Goal: Information Seeking & Learning: Learn about a topic

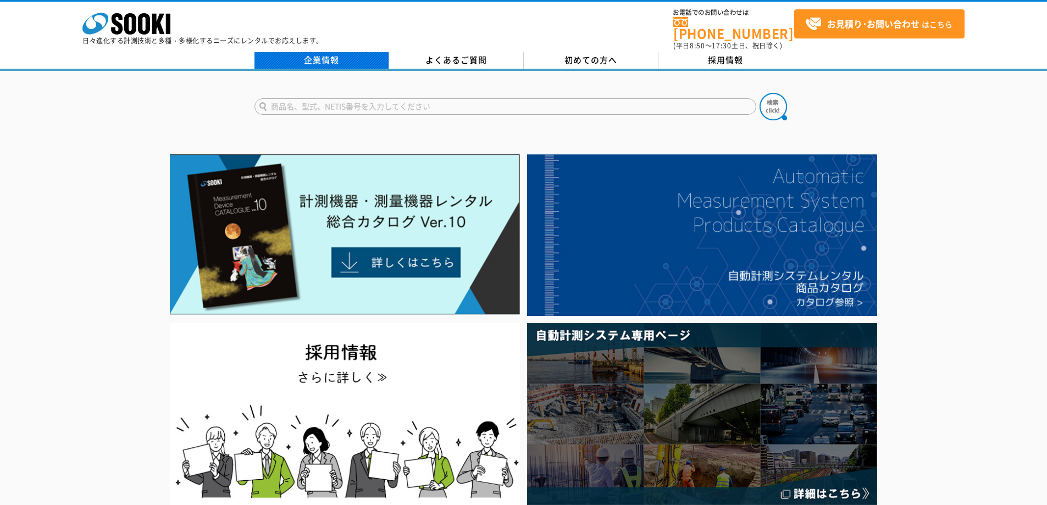
click at [326, 56] on link "企業情報" at bounding box center [321, 60] width 135 height 16
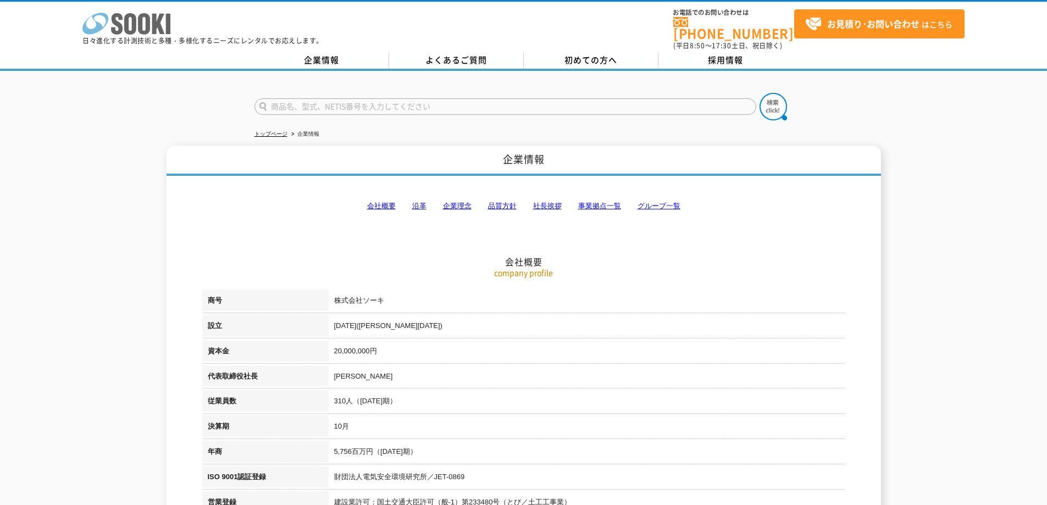
click at [119, 22] on icon "株式会社 ソーキ" at bounding box center [126, 24] width 88 height 22
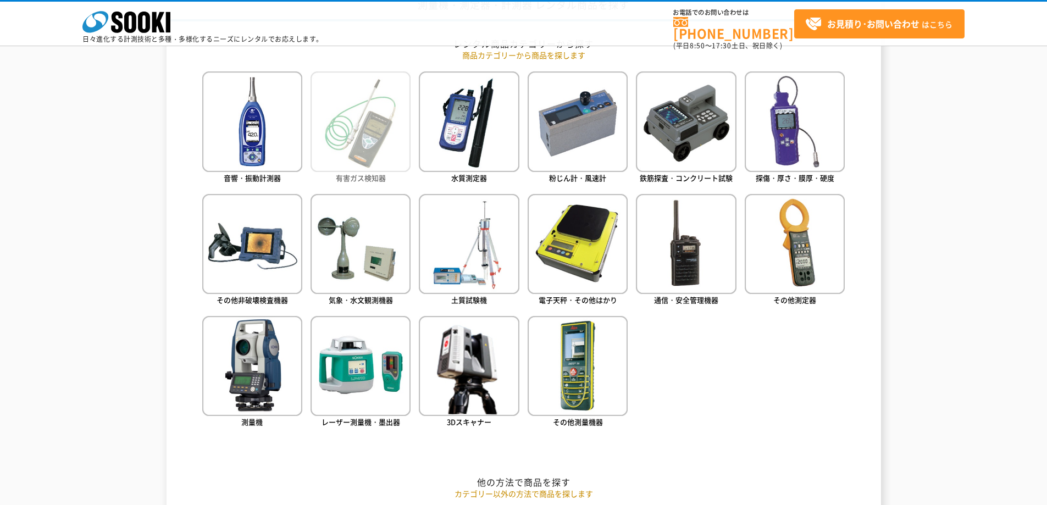
scroll to position [495, 0]
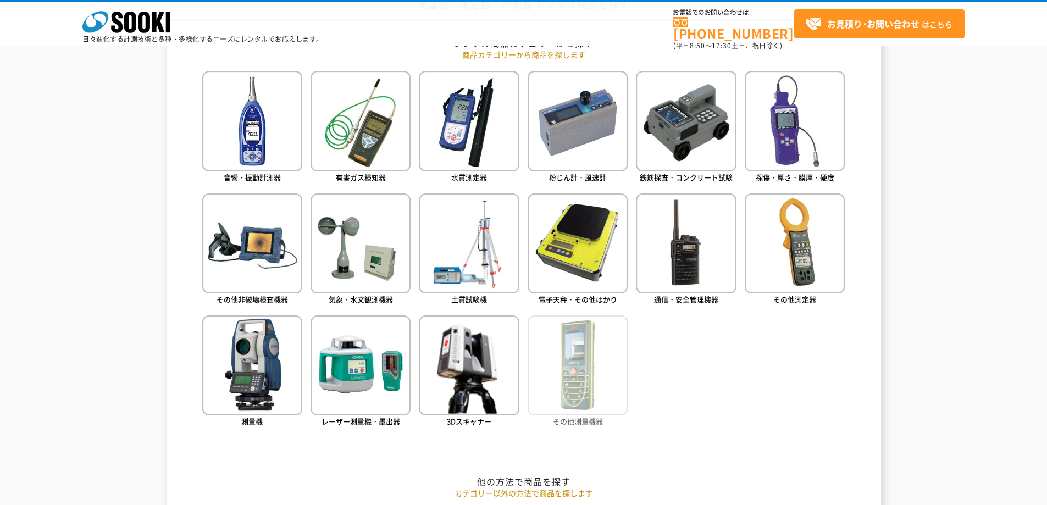
click at [558, 339] on img at bounding box center [578, 365] width 100 height 100
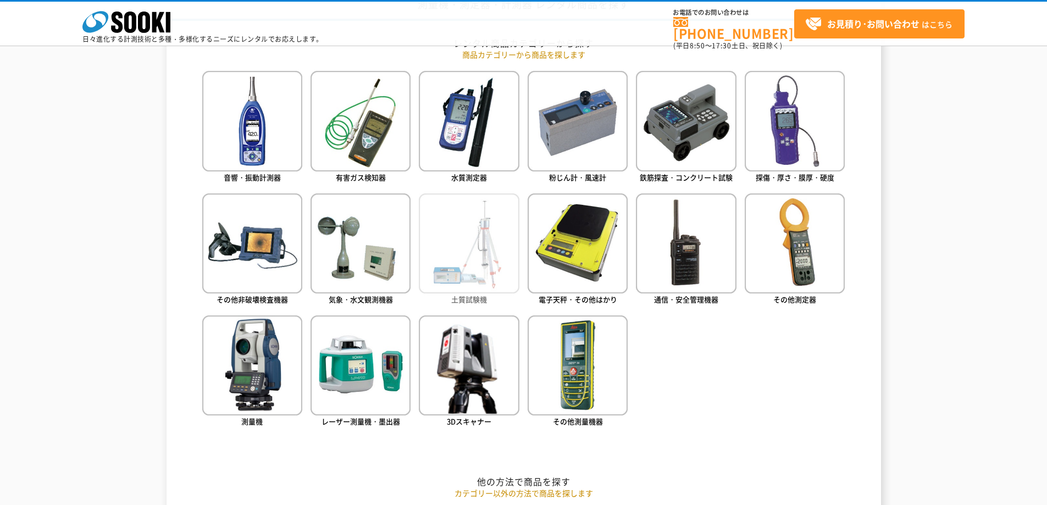
scroll to position [574, 0]
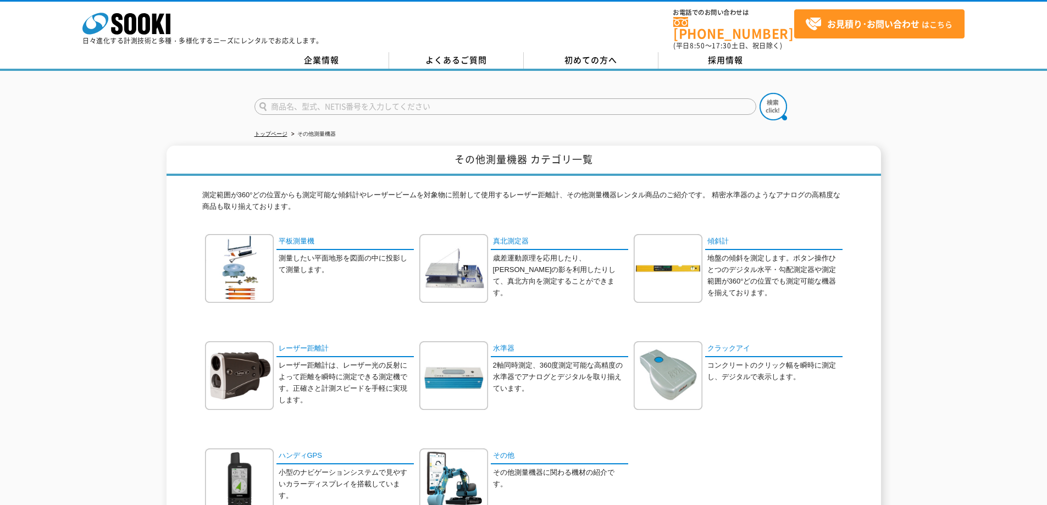
click at [362, 103] on input "text" at bounding box center [505, 106] width 502 height 16
type input "カメラ"
click at [759, 93] on button at bounding box center [772, 106] width 27 height 27
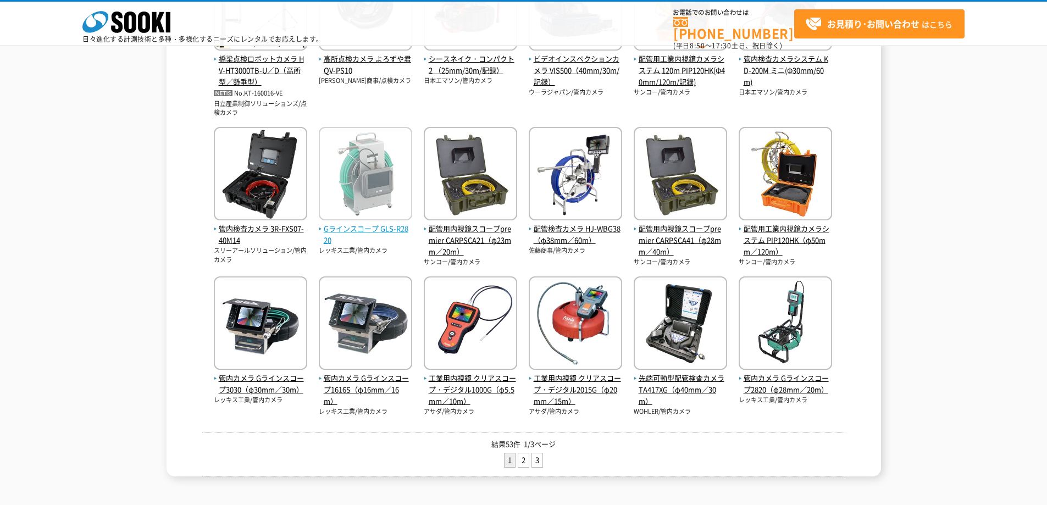
scroll to position [330, 0]
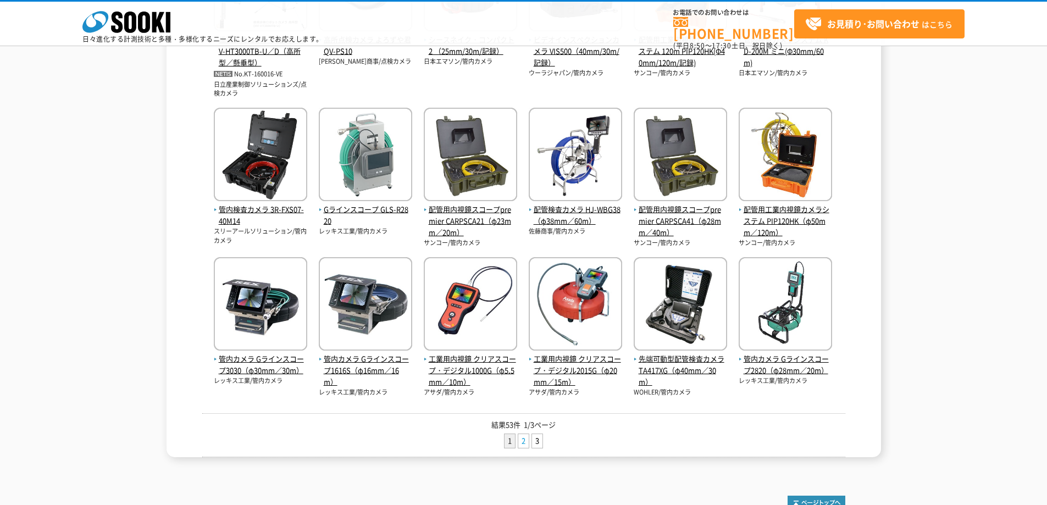
click at [527, 440] on link "2" at bounding box center [523, 441] width 10 height 14
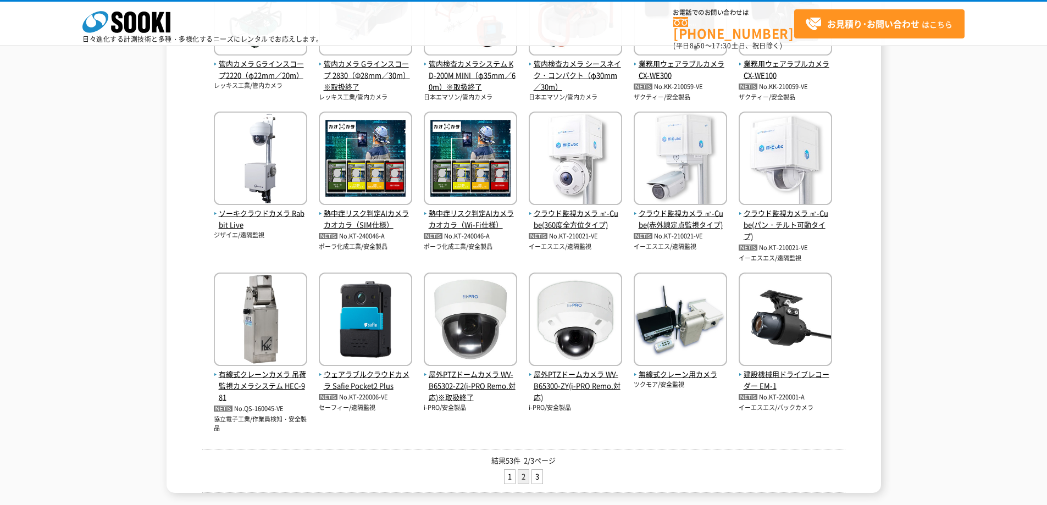
scroll to position [330, 0]
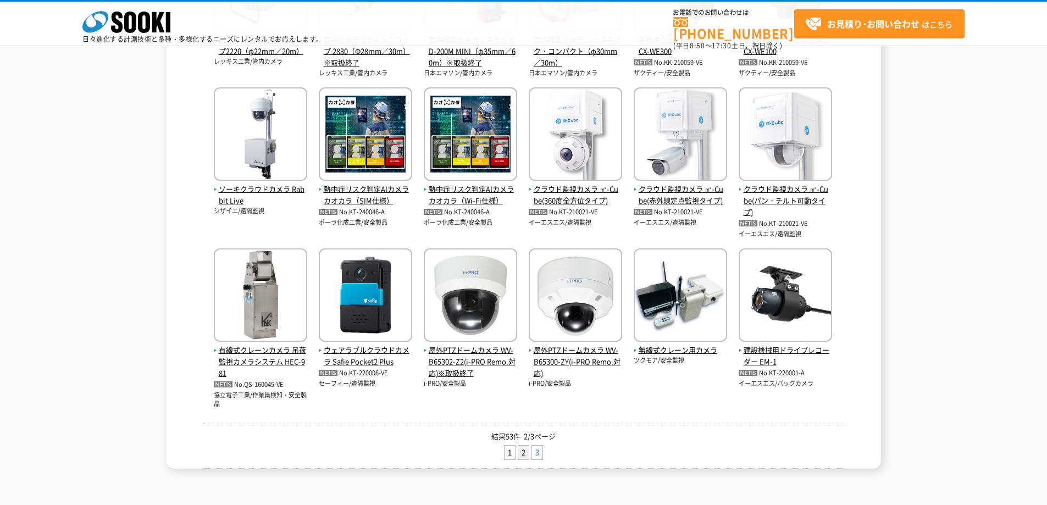
click at [541, 456] on link "3" at bounding box center [537, 453] width 10 height 14
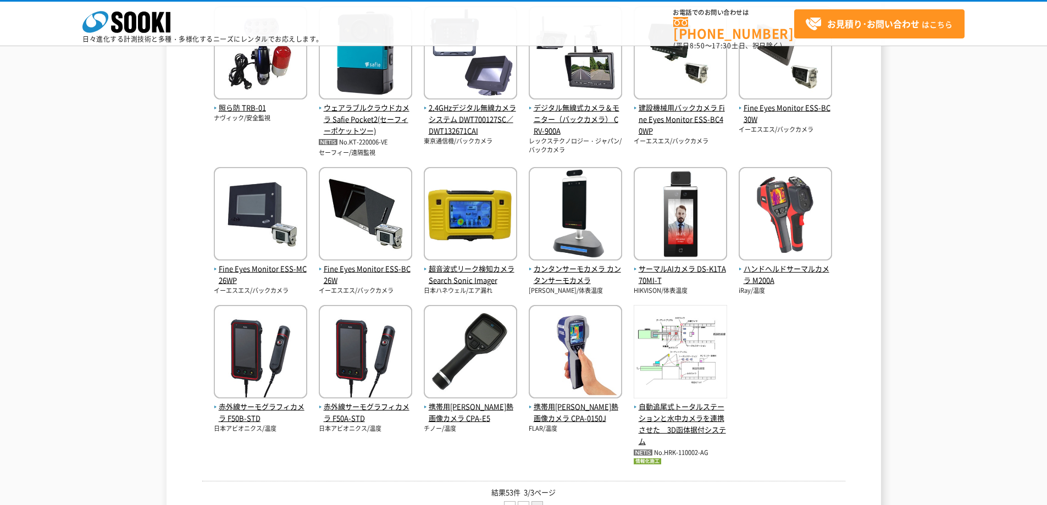
scroll to position [330, 0]
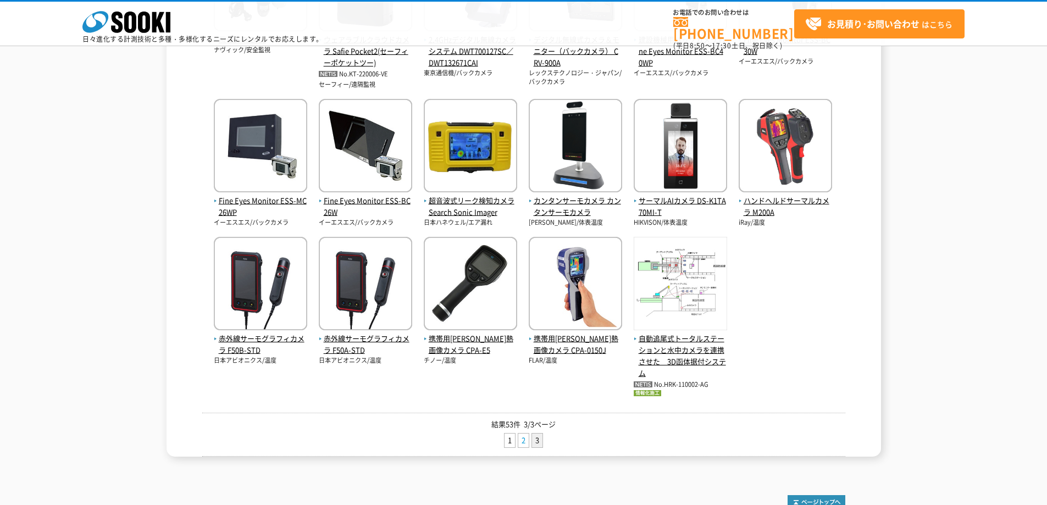
click at [522, 441] on link "2" at bounding box center [523, 441] width 10 height 14
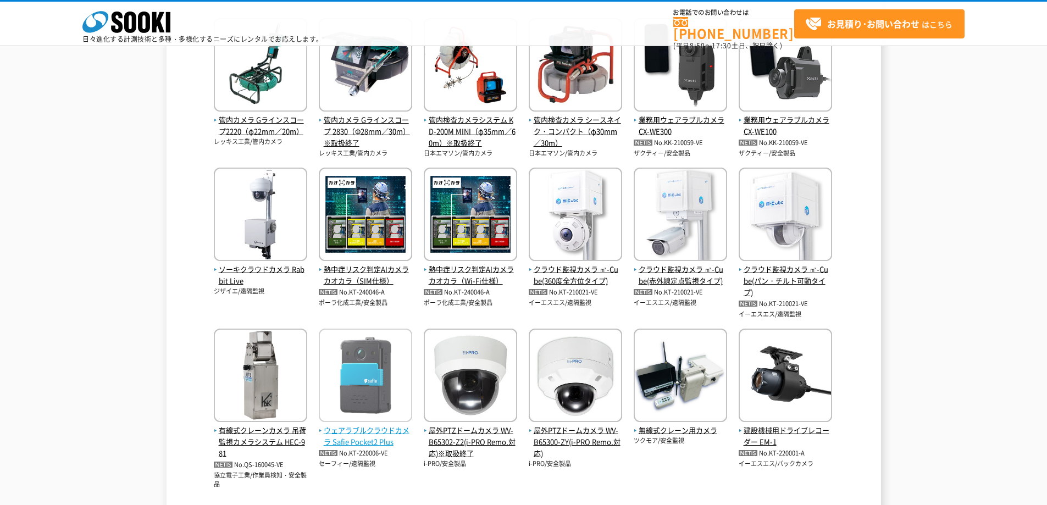
scroll to position [275, 0]
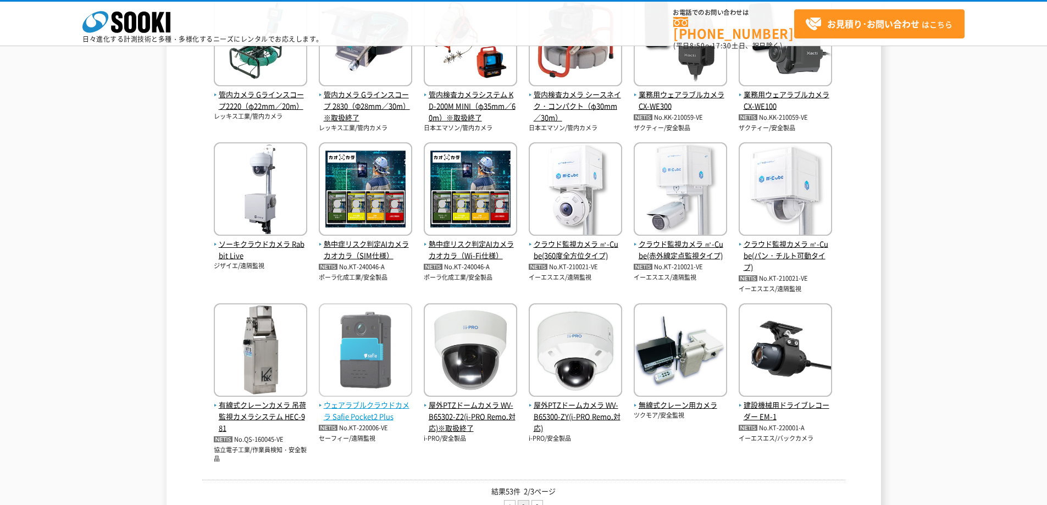
click at [373, 362] on img at bounding box center [365, 351] width 93 height 96
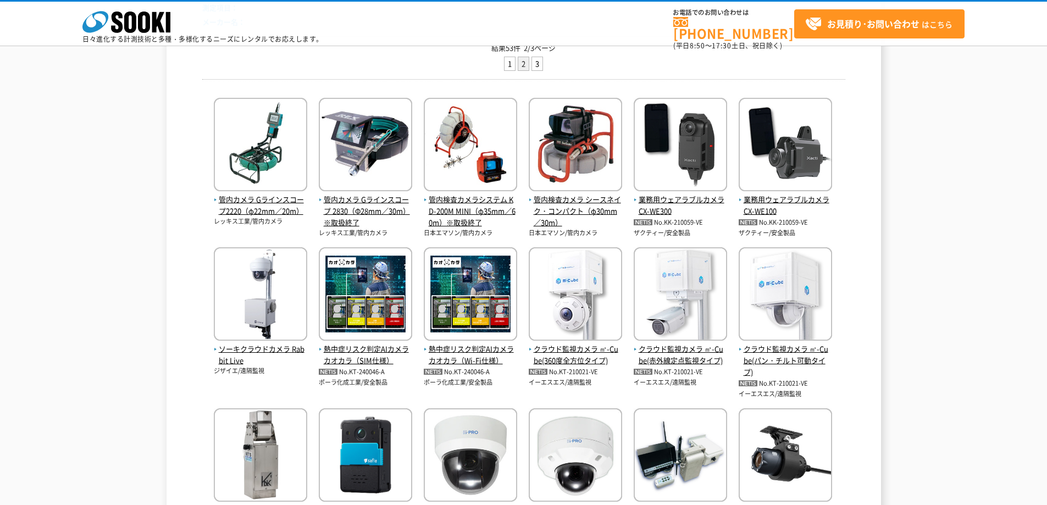
scroll to position [110, 0]
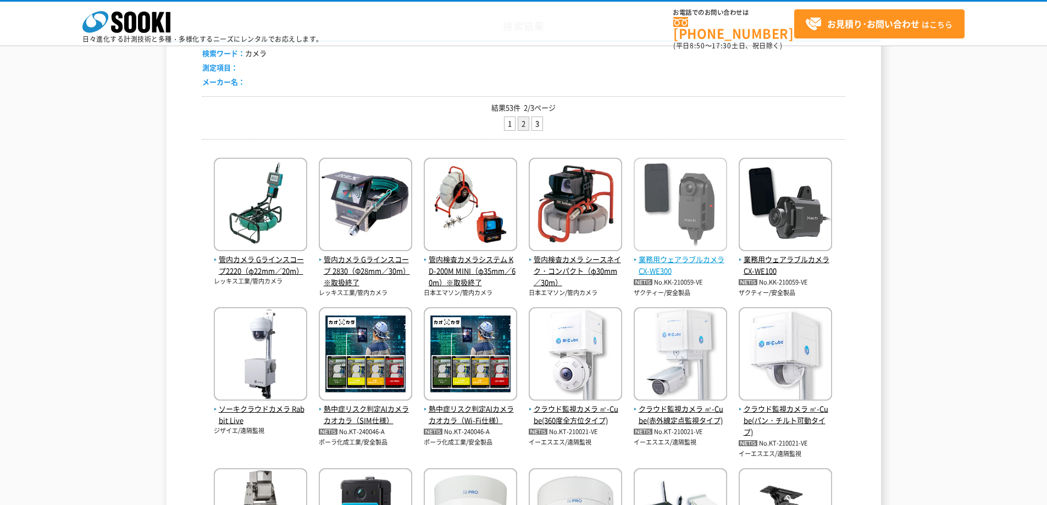
click at [692, 206] on img at bounding box center [680, 206] width 93 height 96
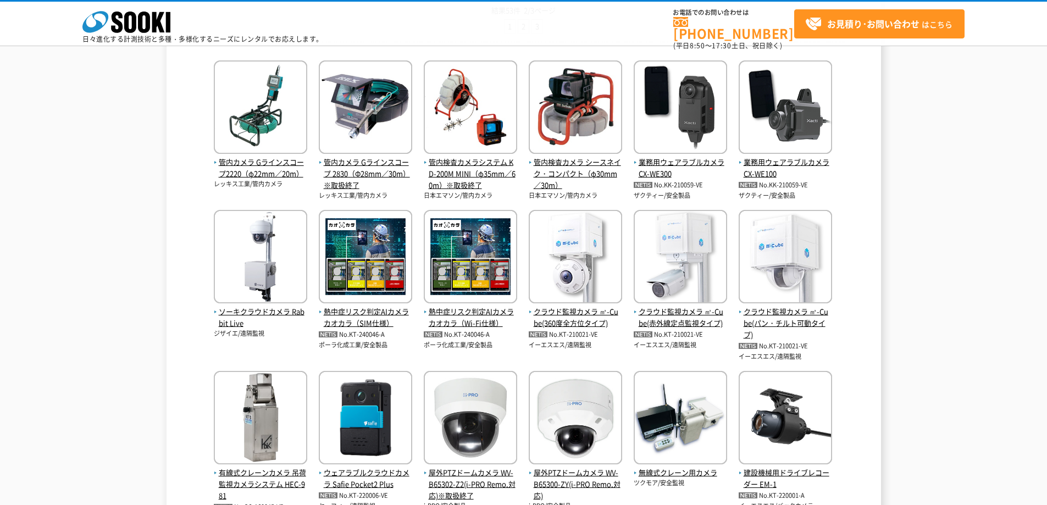
scroll to position [440, 0]
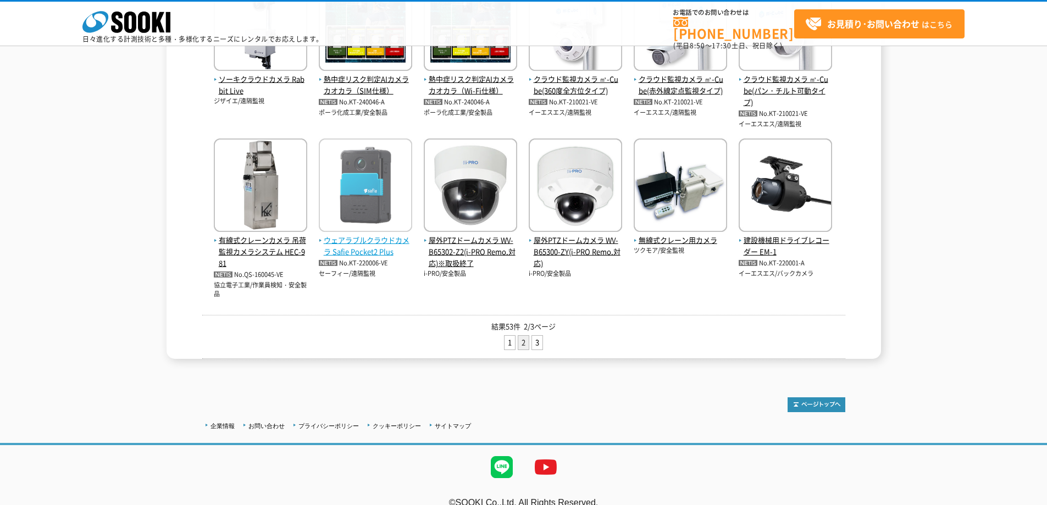
click at [378, 193] on img at bounding box center [365, 186] width 93 height 96
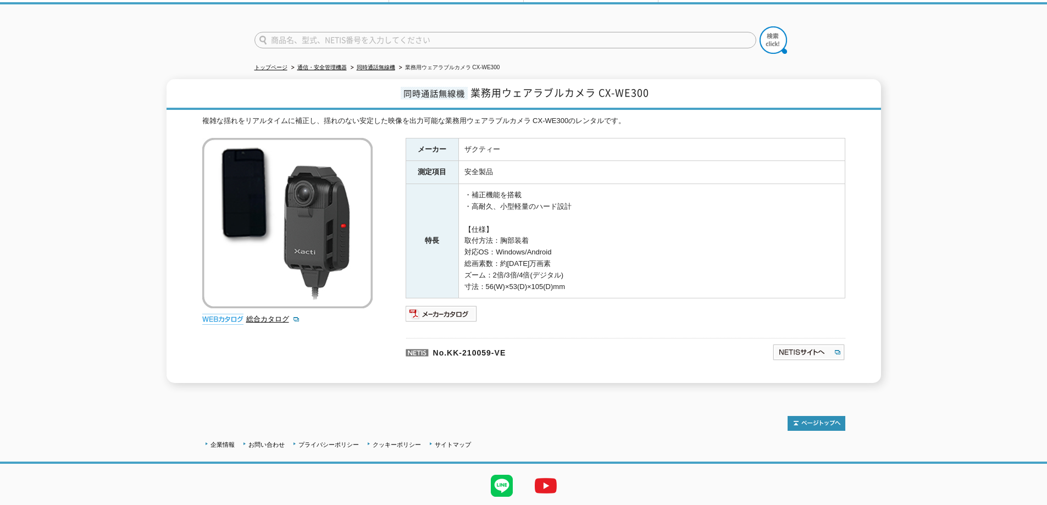
scroll to position [40, 0]
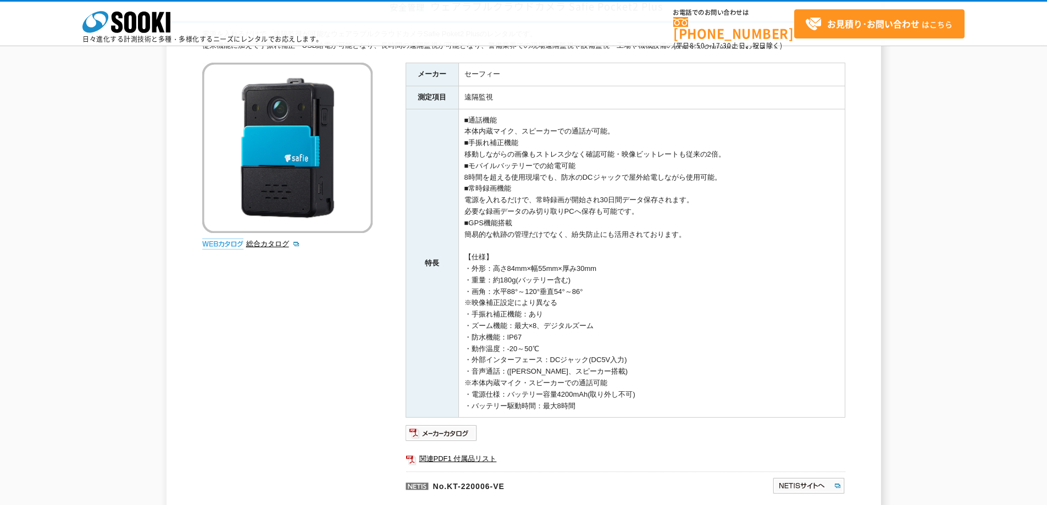
scroll to position [110, 0]
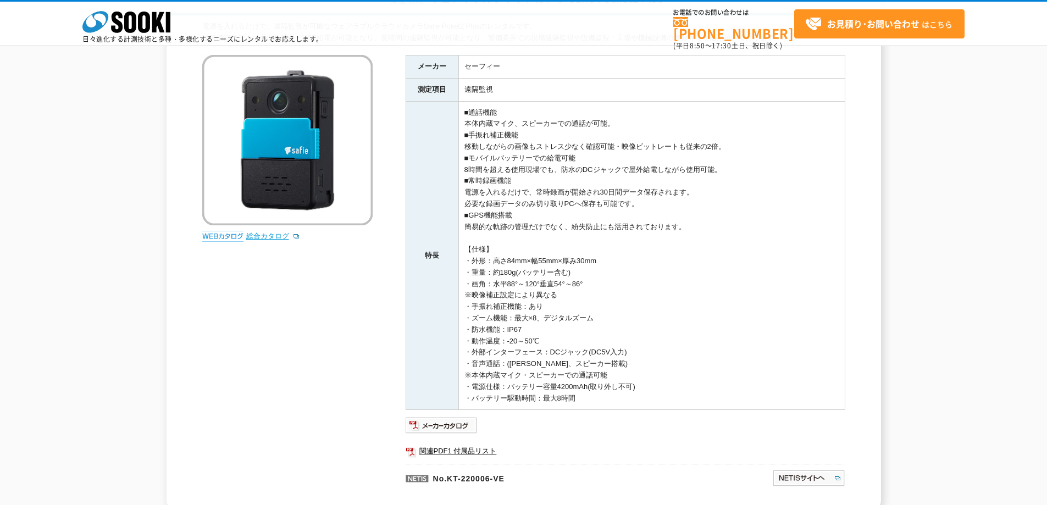
click at [269, 232] on link "総合カタログ" at bounding box center [273, 236] width 54 height 8
